Goal: Find specific page/section: Find specific page/section

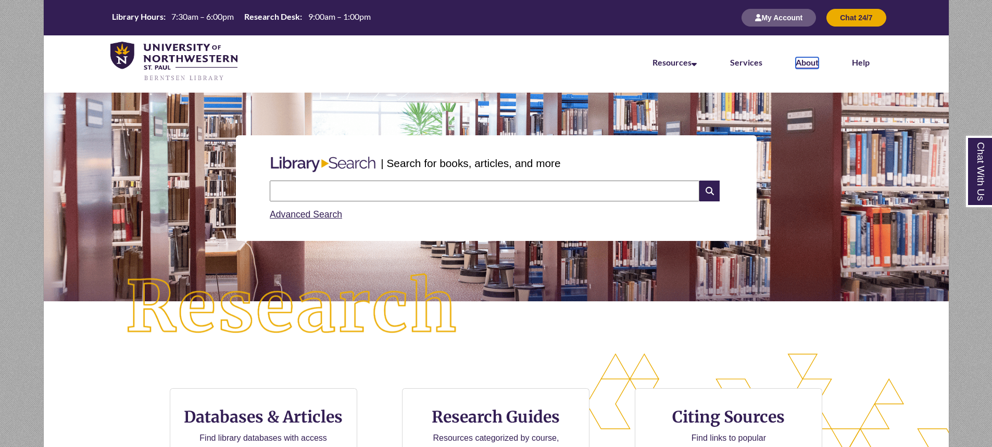
click at [801, 60] on link "About" at bounding box center [807, 62] width 23 height 11
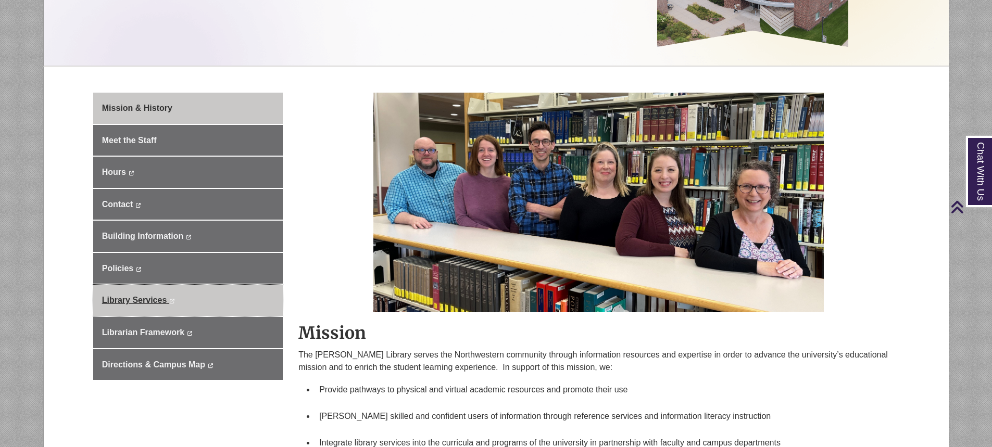
scroll to position [260, 0]
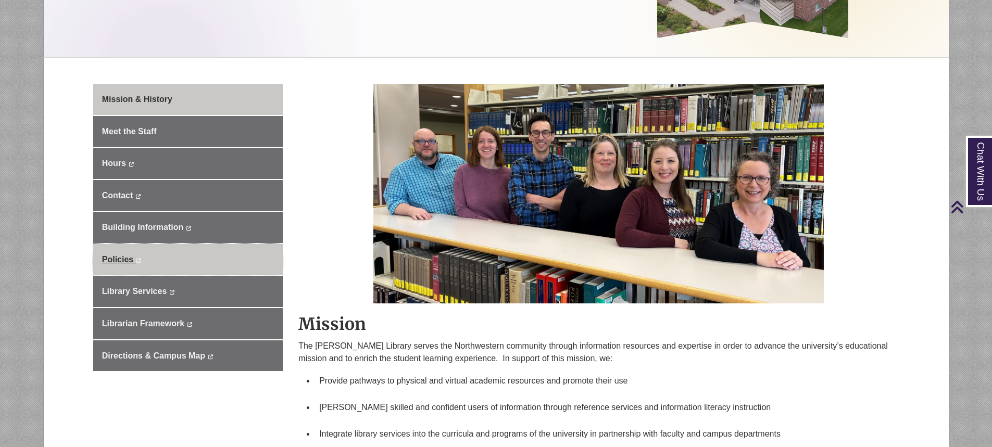
click at [192, 264] on link "Policies This link opens in a new window This link opens in a new window" at bounding box center [188, 259] width 190 height 31
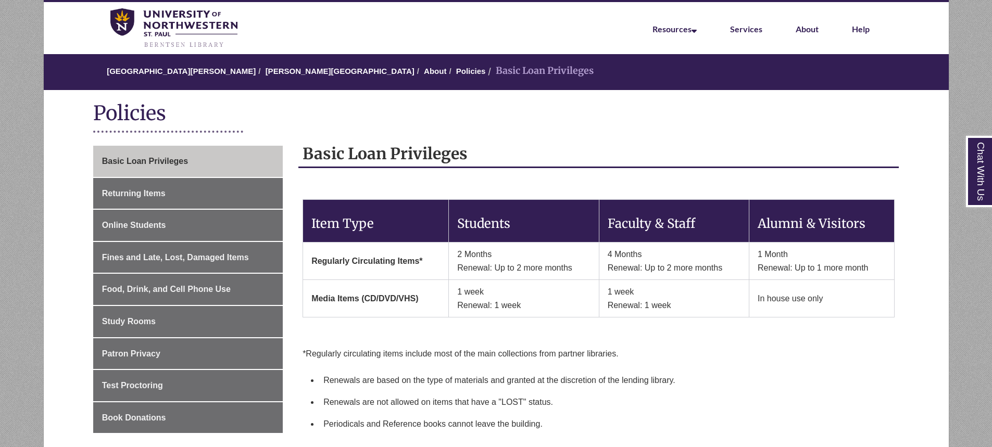
scroll to position [52, 0]
